Goal: Transaction & Acquisition: Purchase product/service

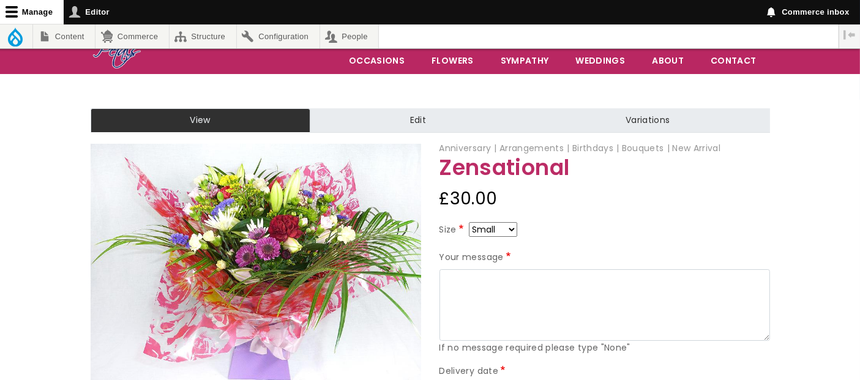
scroll to position [68, 0]
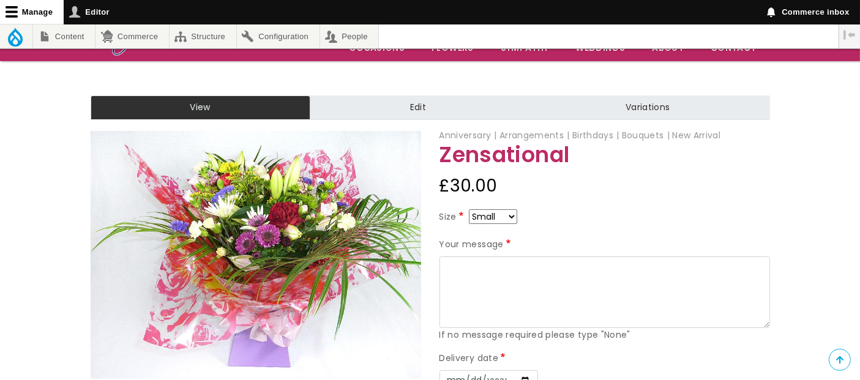
click at [511, 216] on select "Small Medium Large" at bounding box center [493, 216] width 48 height 15
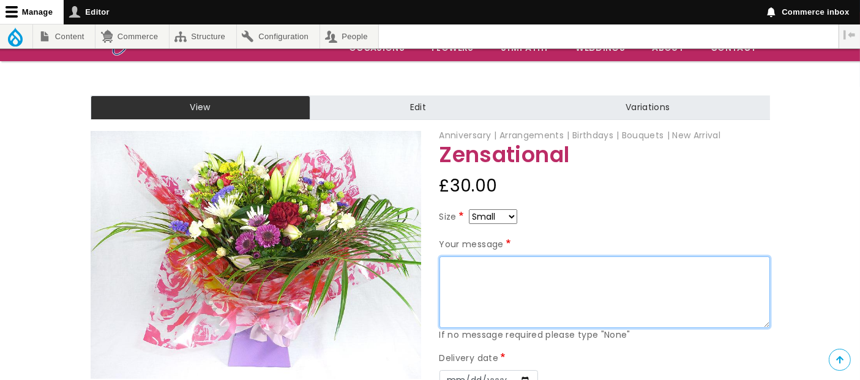
click at [487, 283] on textarea "Your message" at bounding box center [605, 293] width 331 height 72
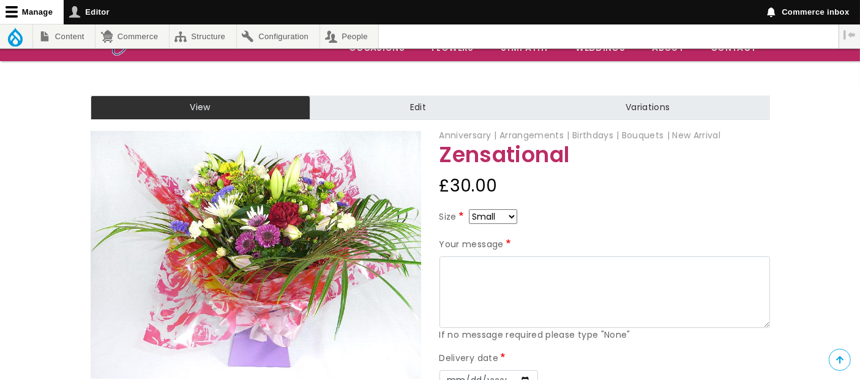
click at [509, 219] on select "Small Medium Large" at bounding box center [493, 216] width 48 height 15
select select "10"
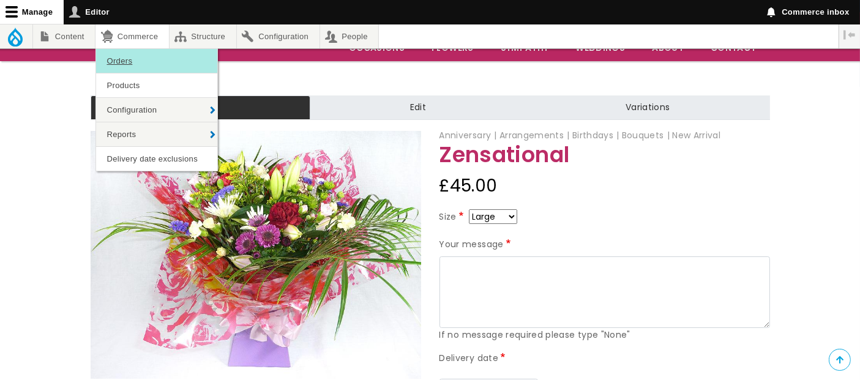
click at [140, 64] on link "Orders" at bounding box center [156, 61] width 121 height 24
